Goal: Check status: Check status

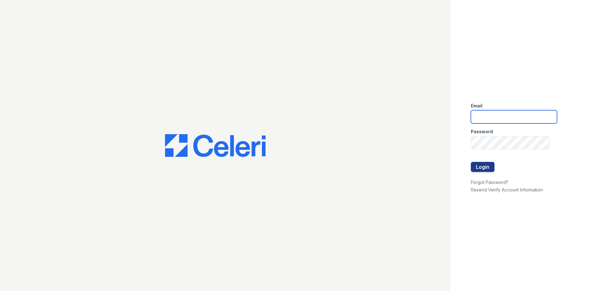
click at [503, 112] on input "email" at bounding box center [514, 116] width 86 height 13
type input "lawilliams@trinity-pm.com"
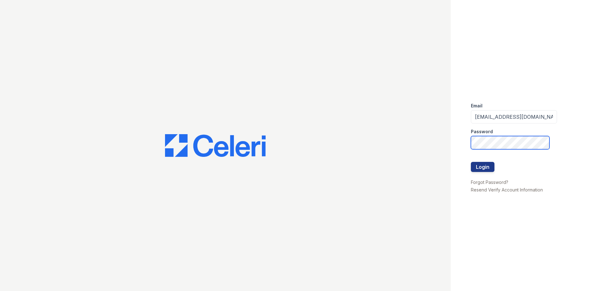
click at [471, 162] on button "Login" at bounding box center [483, 167] width 24 height 10
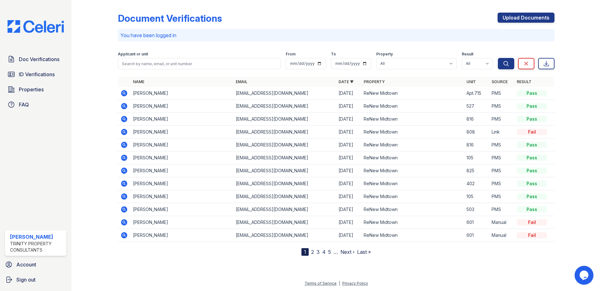
click at [126, 131] on icon at bounding box center [124, 132] width 6 height 6
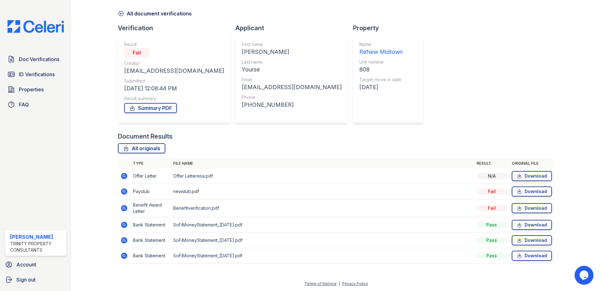
scroll to position [23, 0]
click at [121, 191] on icon at bounding box center [124, 191] width 6 height 6
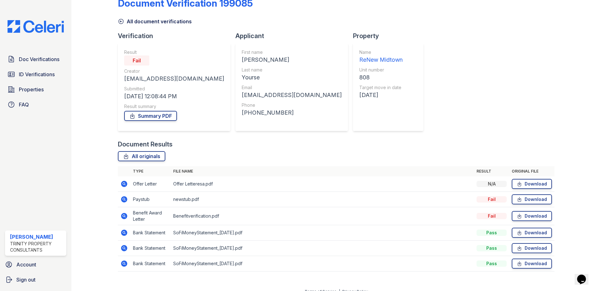
scroll to position [23, 0]
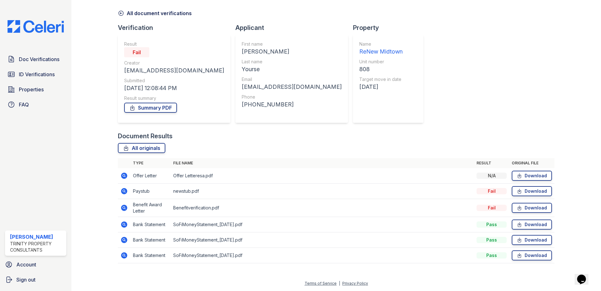
click at [121, 176] on icon at bounding box center [124, 175] width 6 height 6
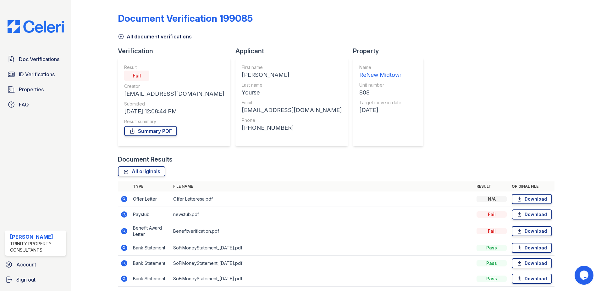
scroll to position [23, 0]
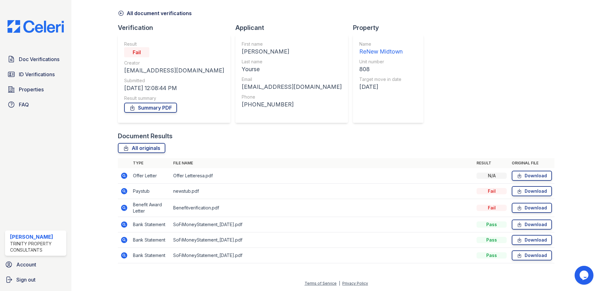
click at [121, 224] on icon at bounding box center [124, 224] width 6 height 6
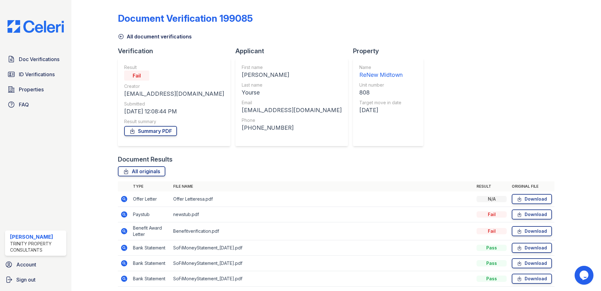
click at [122, 212] on icon at bounding box center [124, 214] width 8 height 8
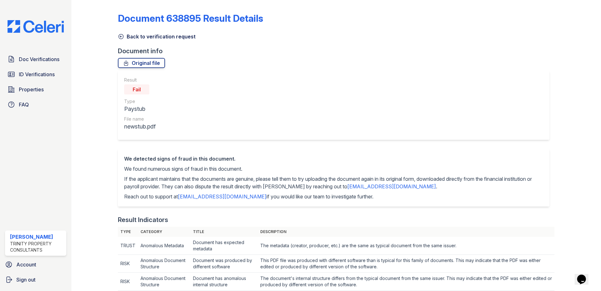
click at [29, 60] on span "Doc Verifications" at bounding box center [39, 59] width 41 height 8
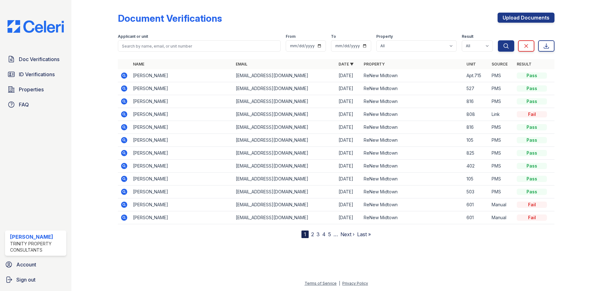
click at [122, 102] on icon at bounding box center [124, 101] width 6 height 6
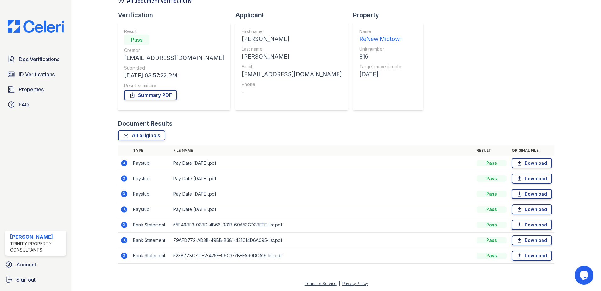
scroll to position [36, 0]
click at [124, 163] on icon at bounding box center [124, 163] width 8 height 8
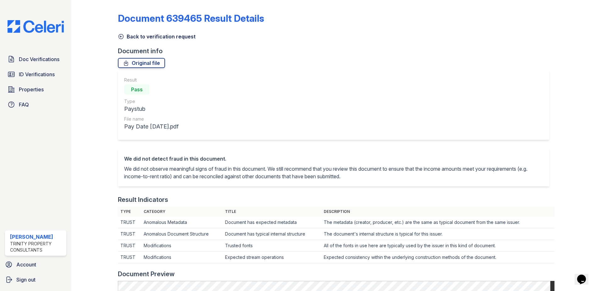
click at [123, 37] on icon at bounding box center [121, 36] width 5 height 5
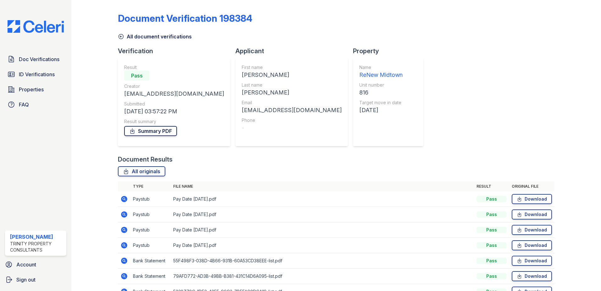
click at [144, 132] on link "Summary PDF" at bounding box center [150, 131] width 53 height 10
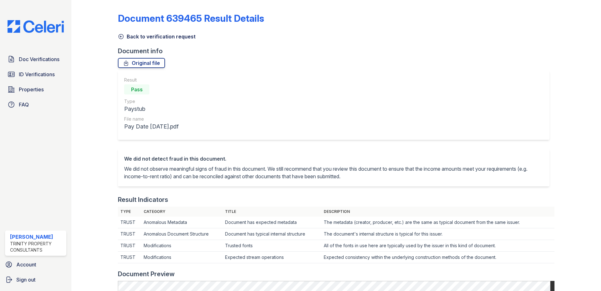
click at [121, 36] on icon at bounding box center [121, 36] width 6 height 6
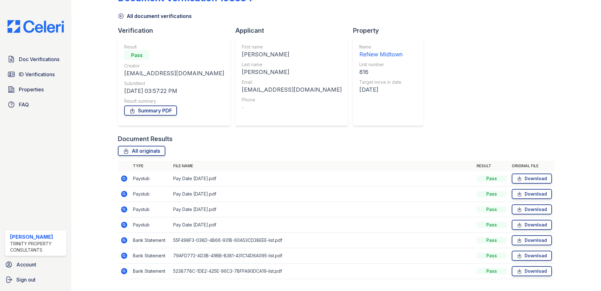
scroll to position [31, 0]
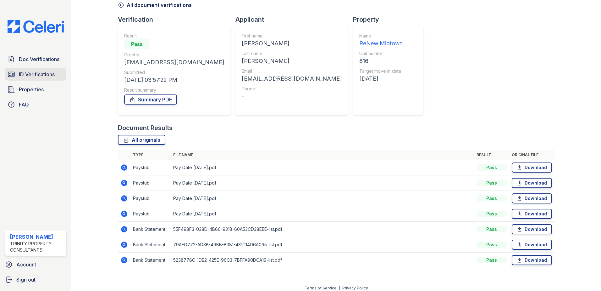
click at [37, 73] on span "ID Verifications" at bounding box center [37, 74] width 36 height 8
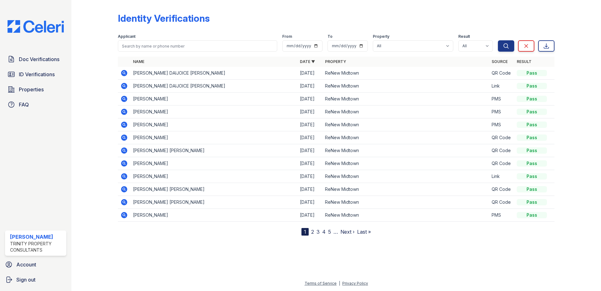
click at [125, 125] on icon at bounding box center [124, 124] width 6 height 6
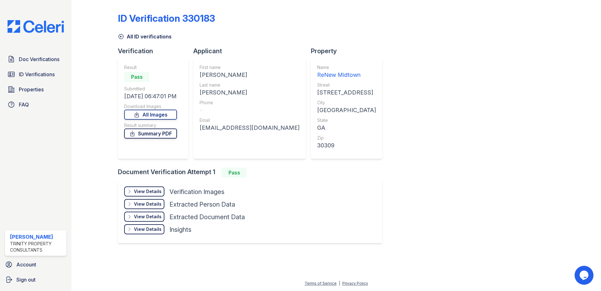
click at [133, 132] on icon at bounding box center [132, 133] width 6 height 6
